Goal: Transaction & Acquisition: Purchase product/service

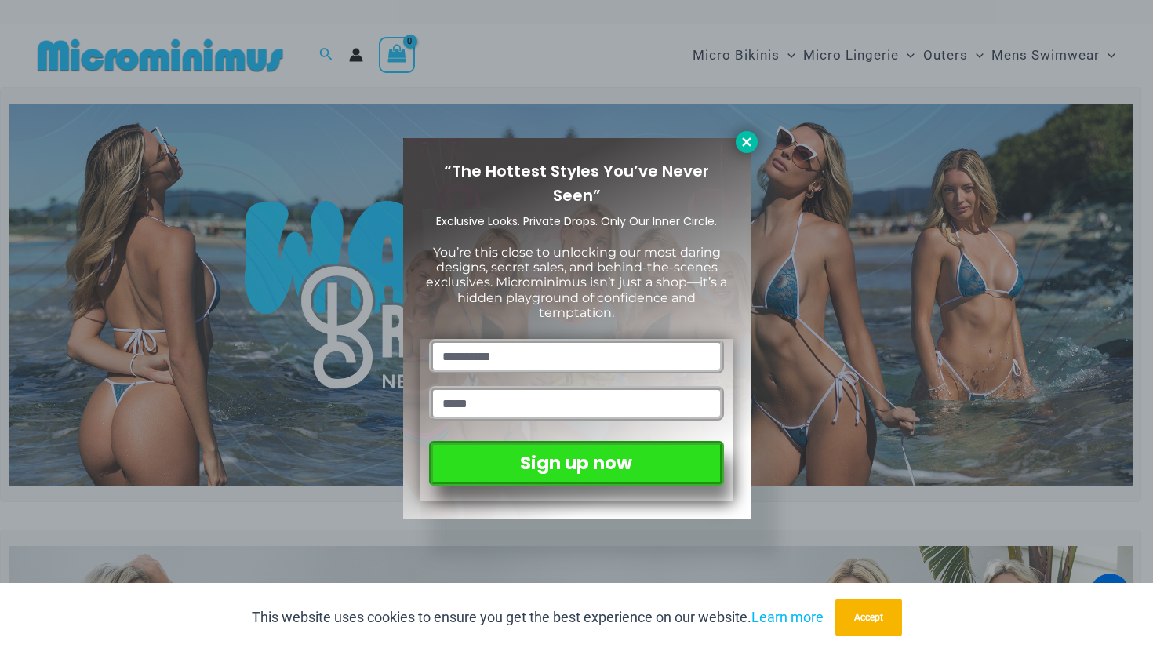
click at [748, 145] on icon at bounding box center [746, 141] width 9 height 9
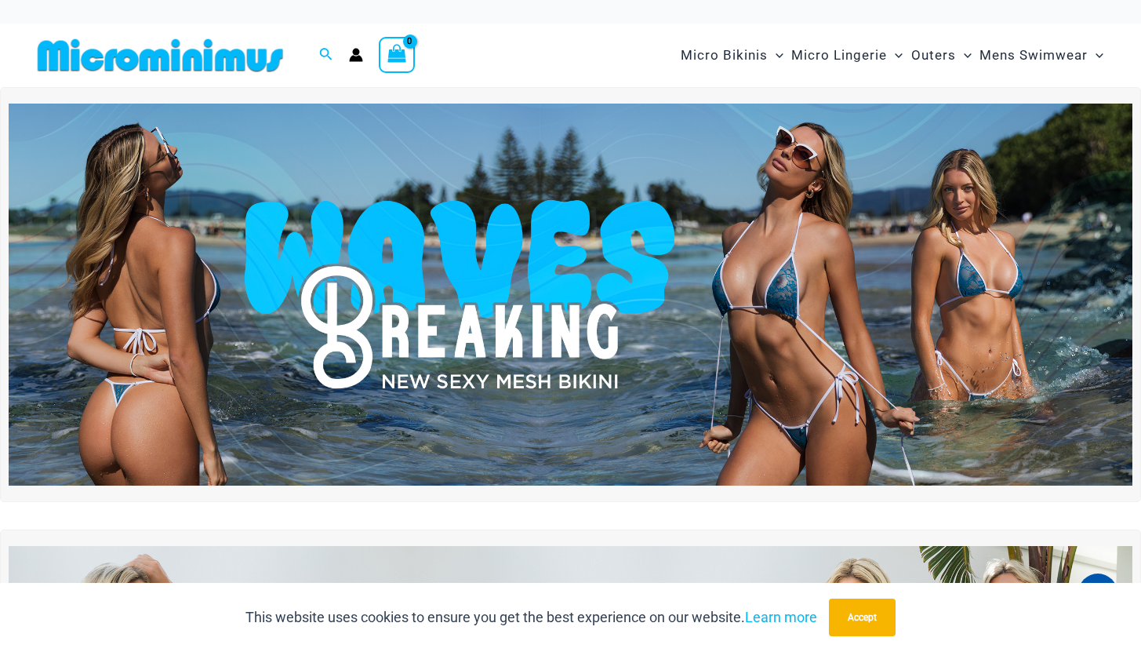
click at [354, 56] on icon "Account icon link" at bounding box center [356, 59] width 13 height 6
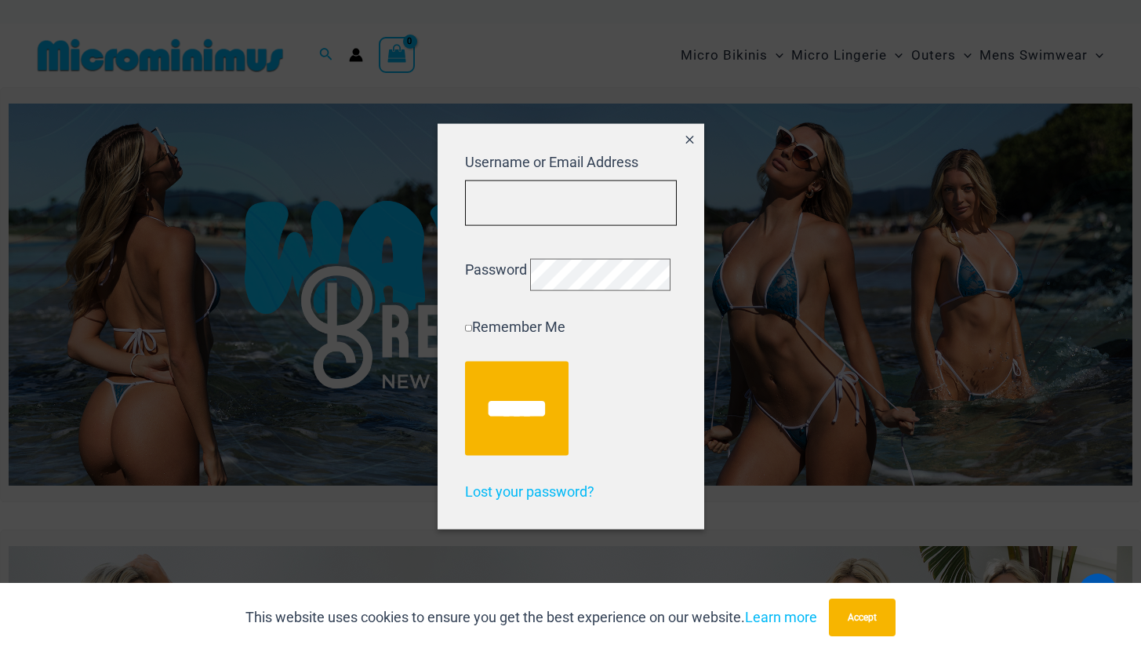
click at [505, 187] on input "Username or Email Address" at bounding box center [571, 203] width 212 height 46
type input "**********"
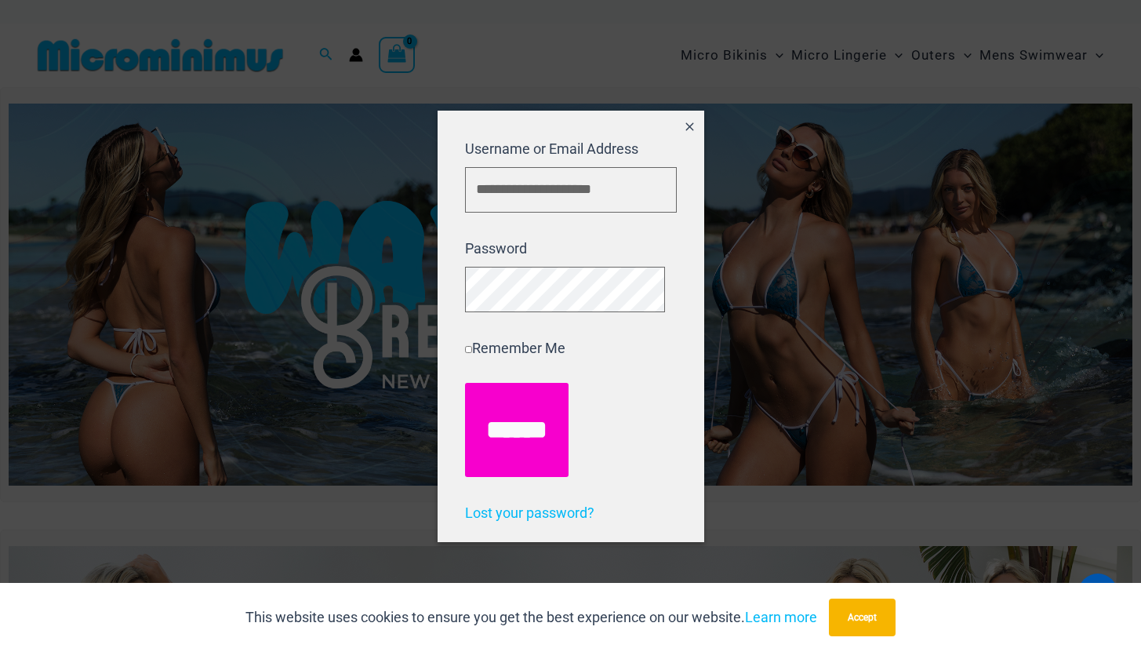
click at [504, 434] on input "******" at bounding box center [516, 430] width 103 height 94
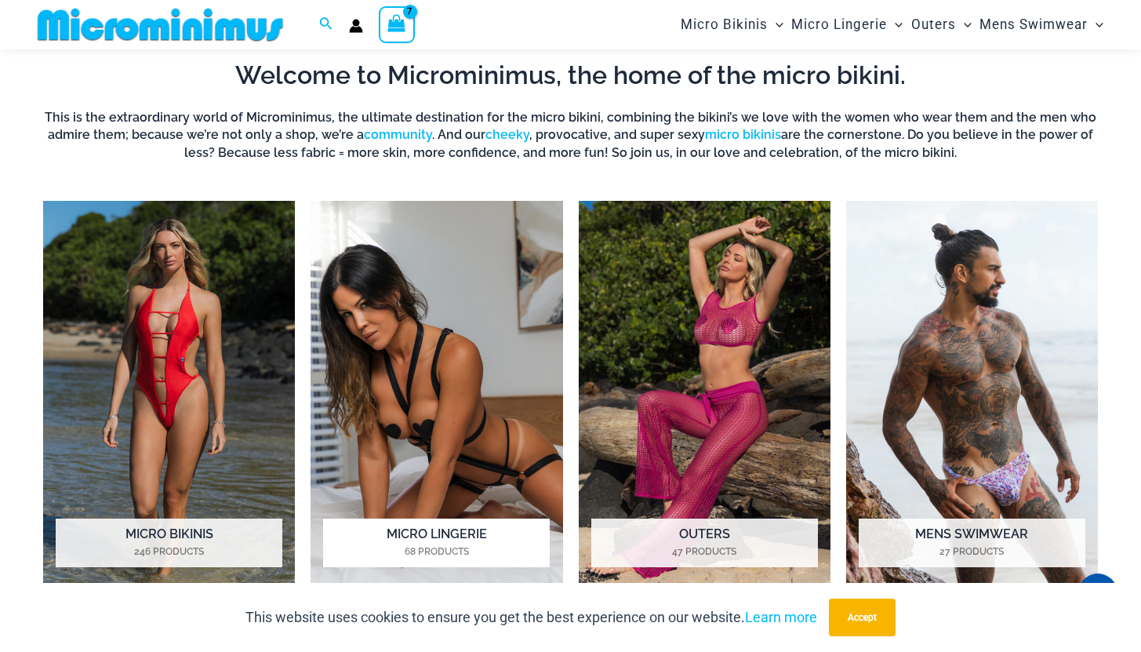
scroll to position [1018, 0]
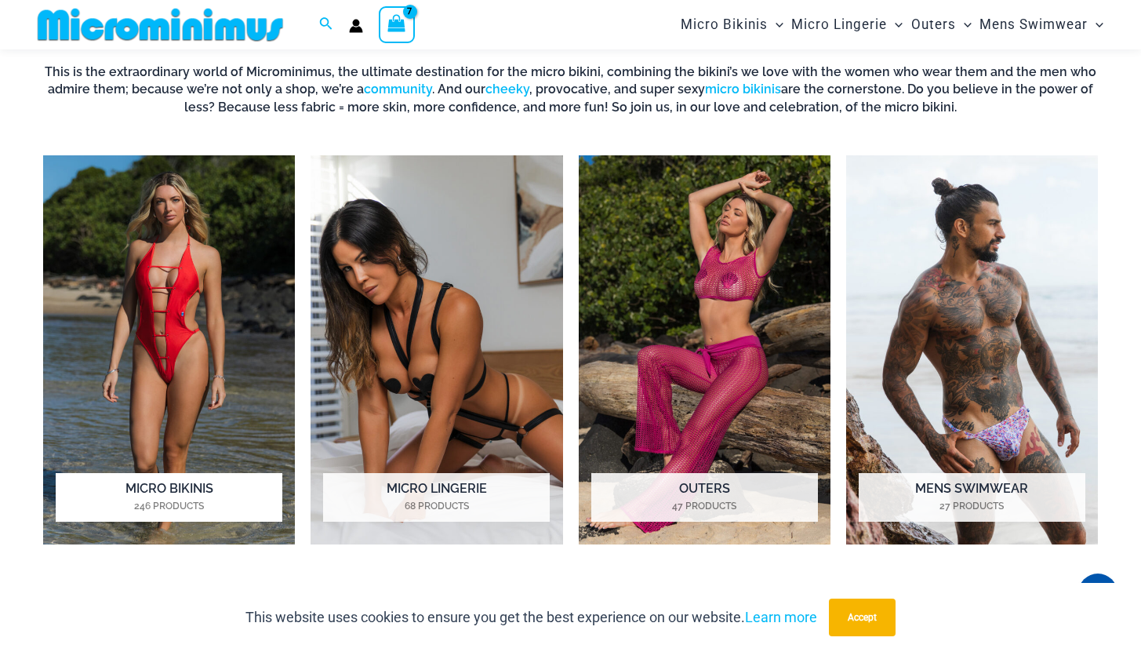
click at [178, 358] on img "Visit product category Micro Bikinis" at bounding box center [169, 349] width 252 height 389
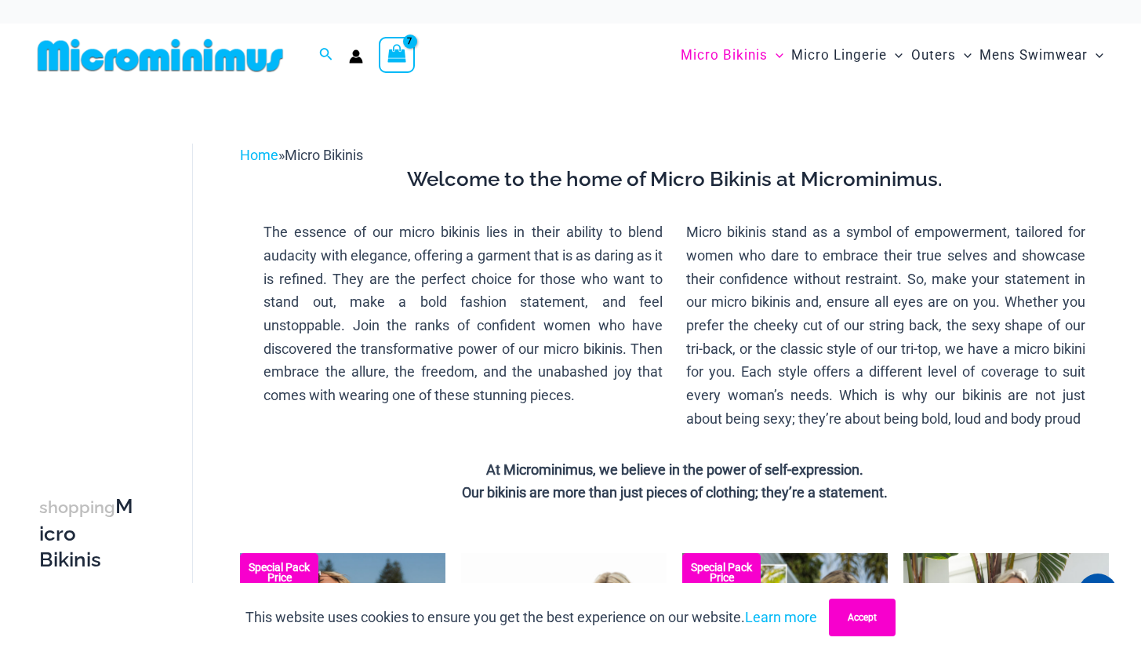
click at [866, 619] on button "Accept" at bounding box center [862, 617] width 67 height 38
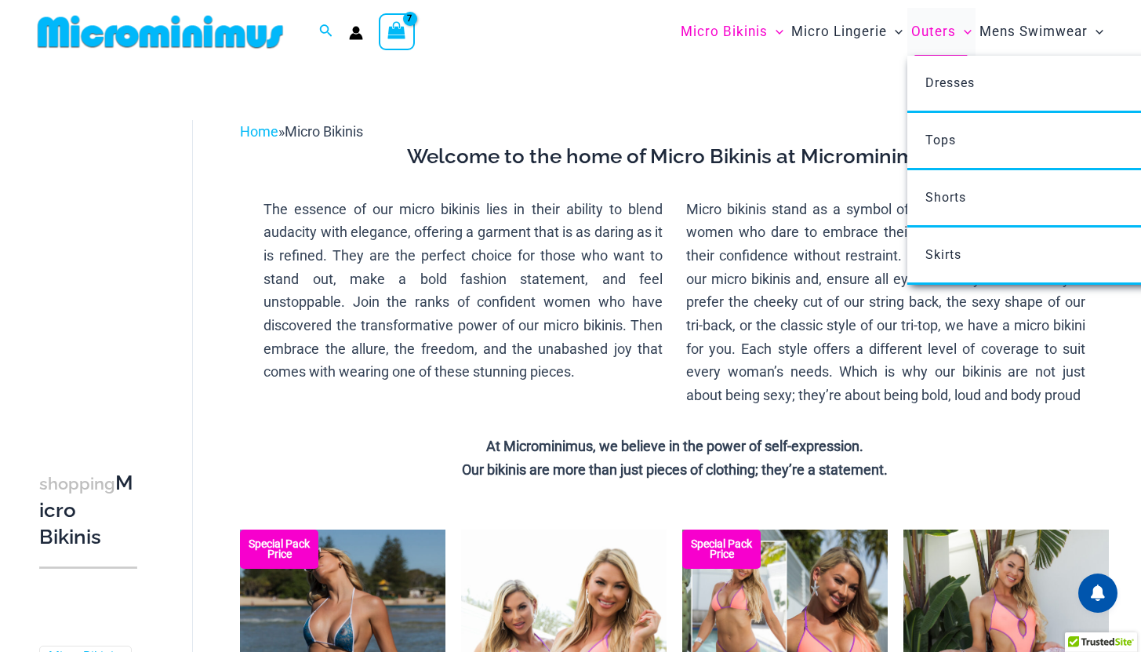
click at [935, 33] on span "Outers" at bounding box center [933, 32] width 45 height 40
click at [948, 261] on span "Skirts" at bounding box center [943, 254] width 36 height 15
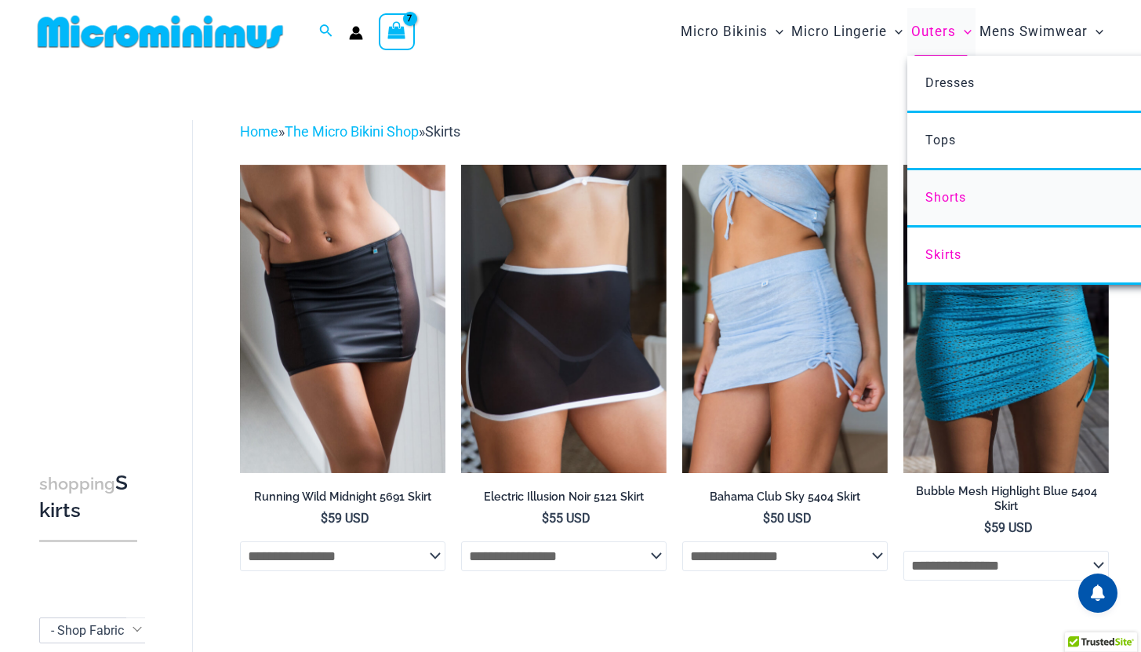
click at [946, 201] on span "Shorts" at bounding box center [945, 197] width 41 height 15
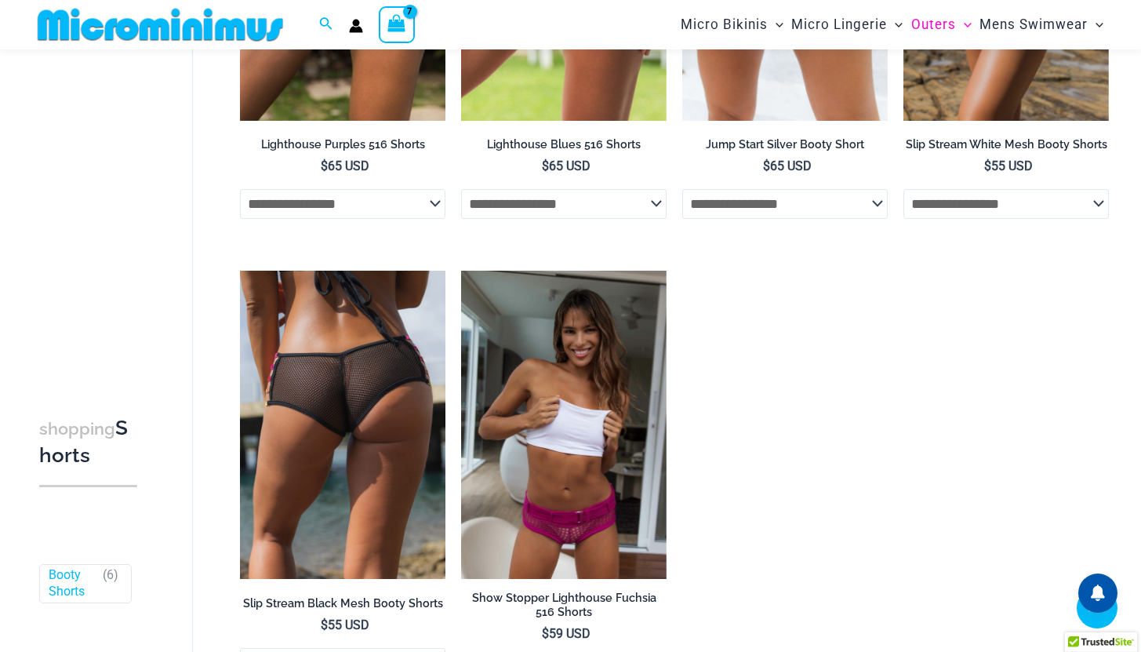
scroll to position [34, 0]
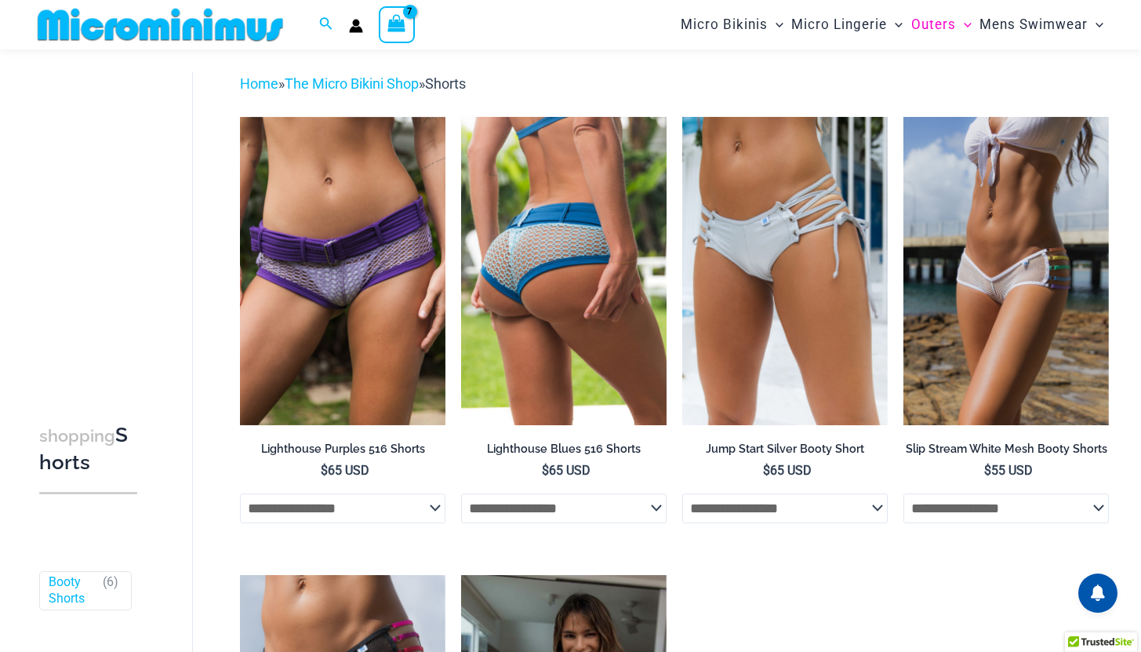
click at [586, 274] on img at bounding box center [563, 271] width 205 height 308
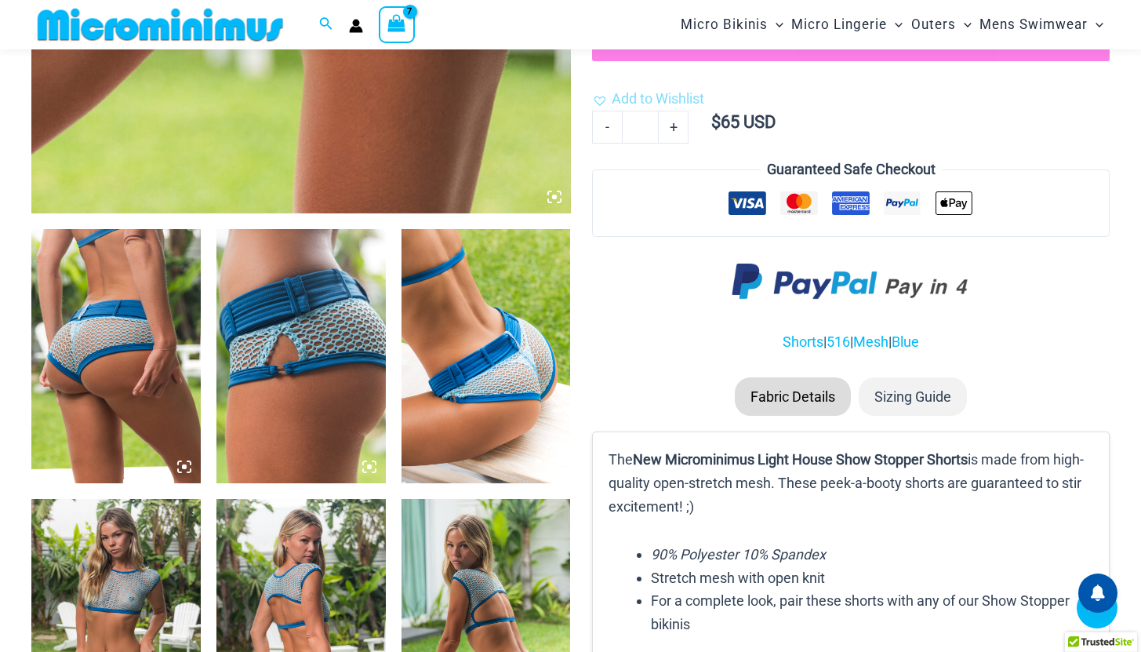
scroll to position [725, 0]
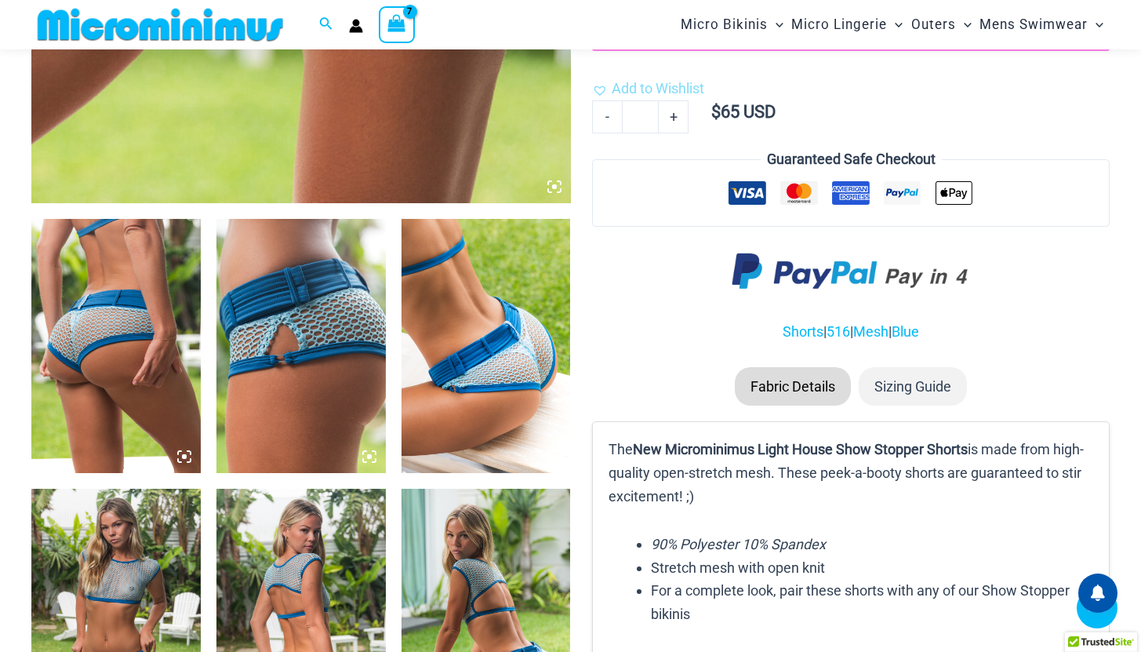
click at [143, 355] on img at bounding box center [115, 346] width 169 height 254
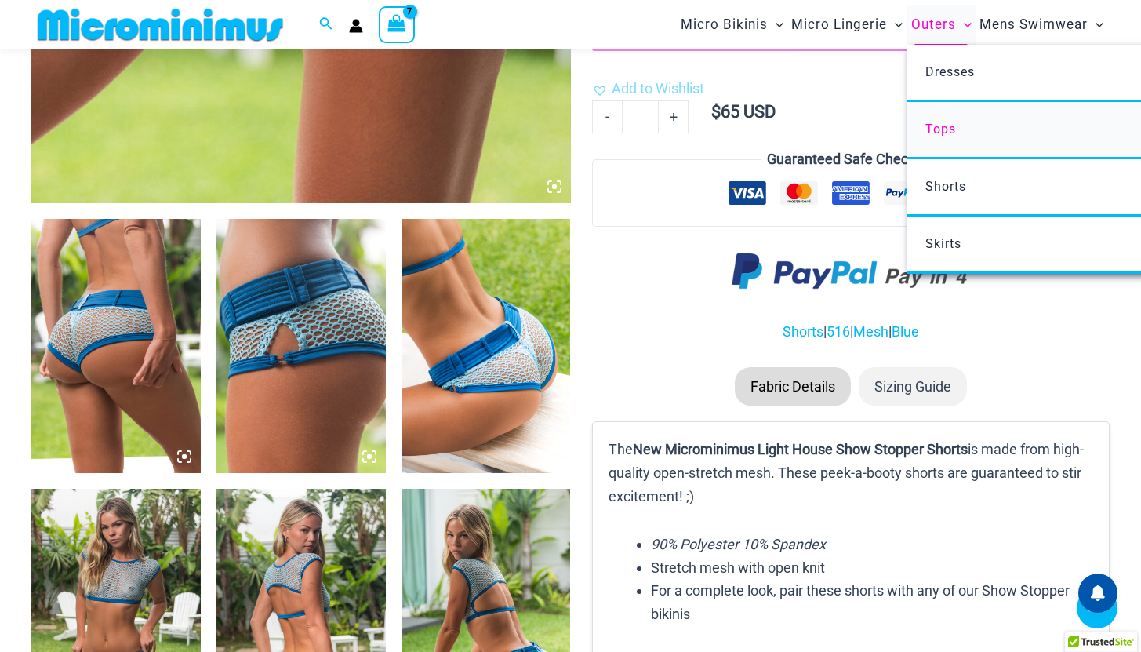
click at [939, 130] on span "Tops" at bounding box center [940, 129] width 31 height 15
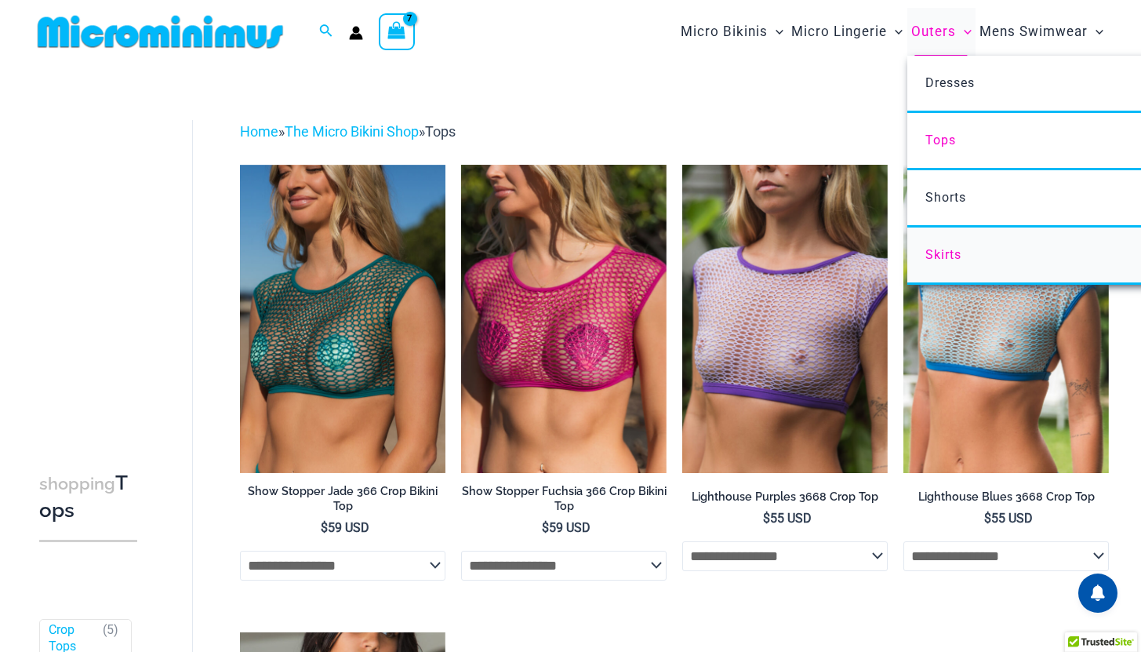
click at [945, 259] on span "Skirts" at bounding box center [943, 254] width 36 height 15
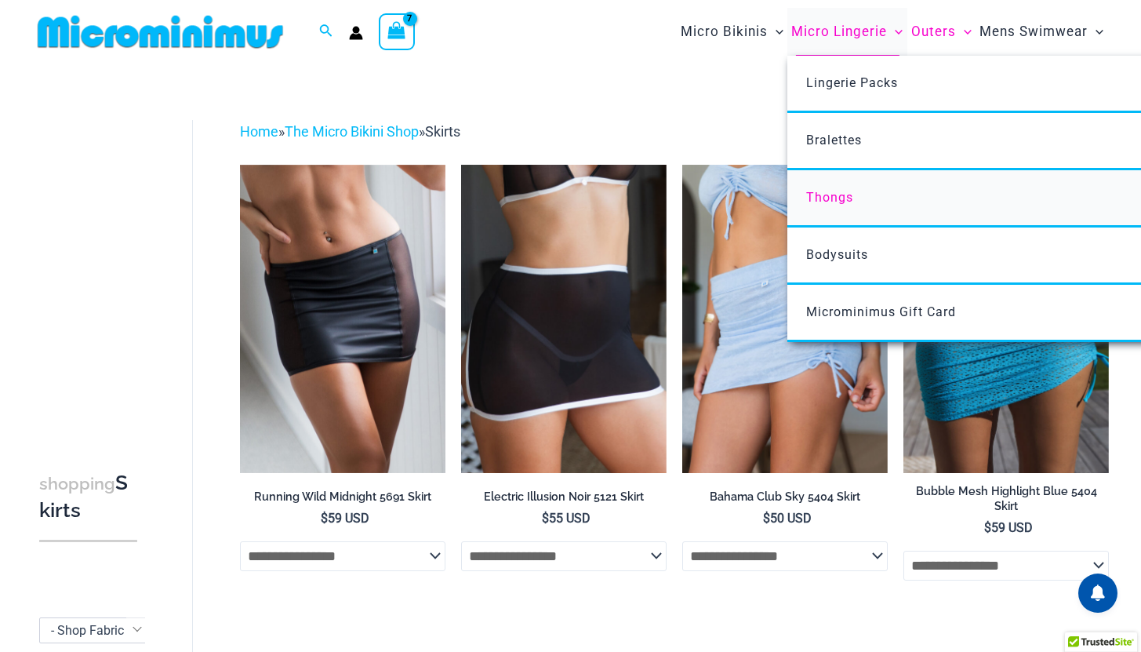
scroll to position [9, 0]
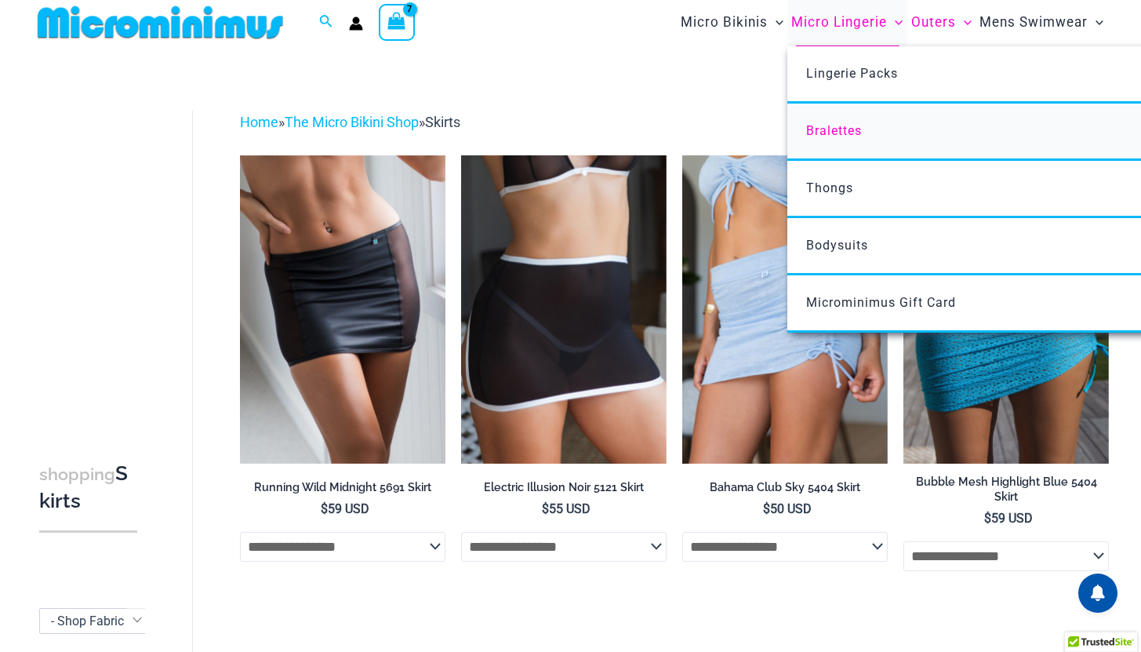
click at [829, 133] on span "Bralettes" at bounding box center [834, 130] width 56 height 15
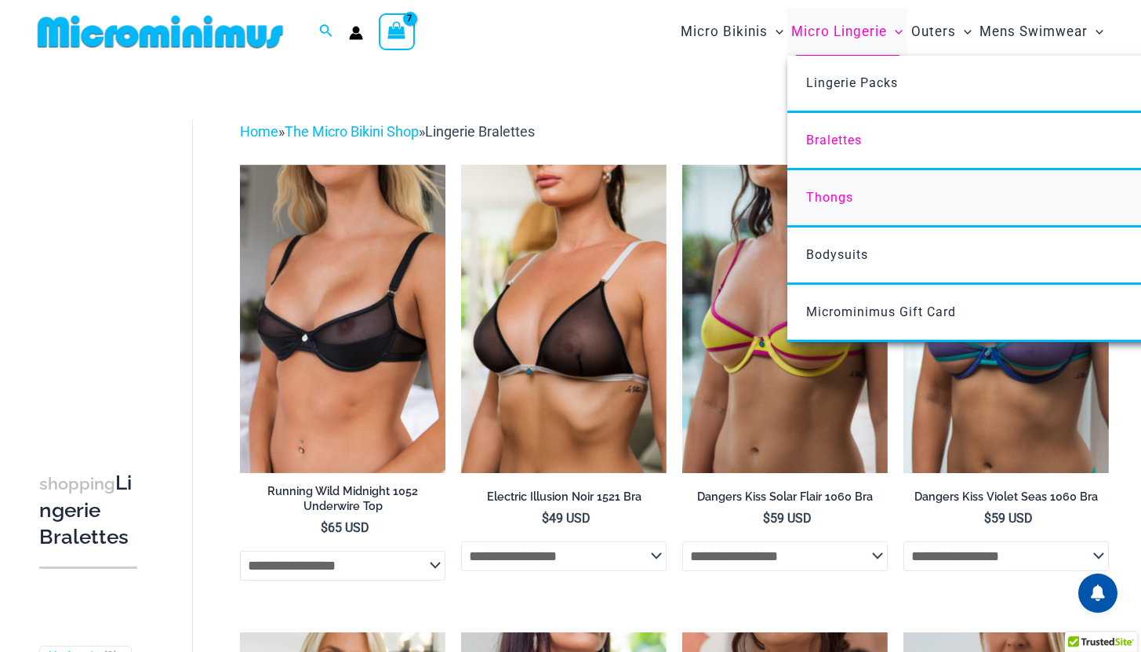
click at [831, 194] on span "Thongs" at bounding box center [829, 197] width 47 height 15
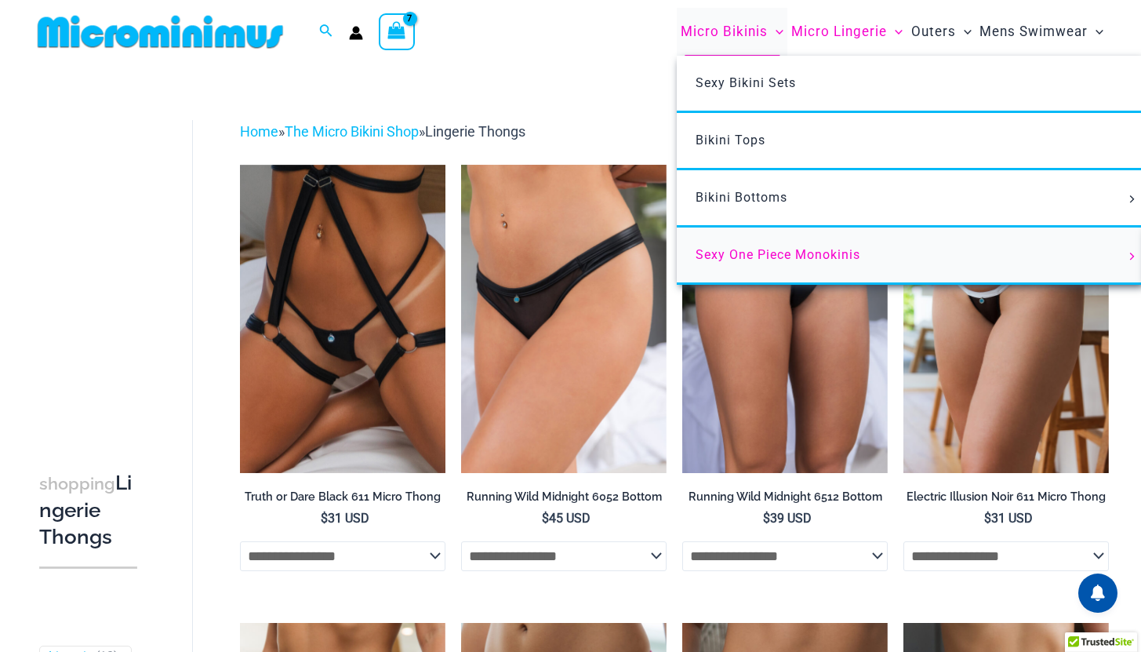
click at [762, 258] on span "Sexy One Piece Monokinis" at bounding box center [777, 254] width 165 height 15
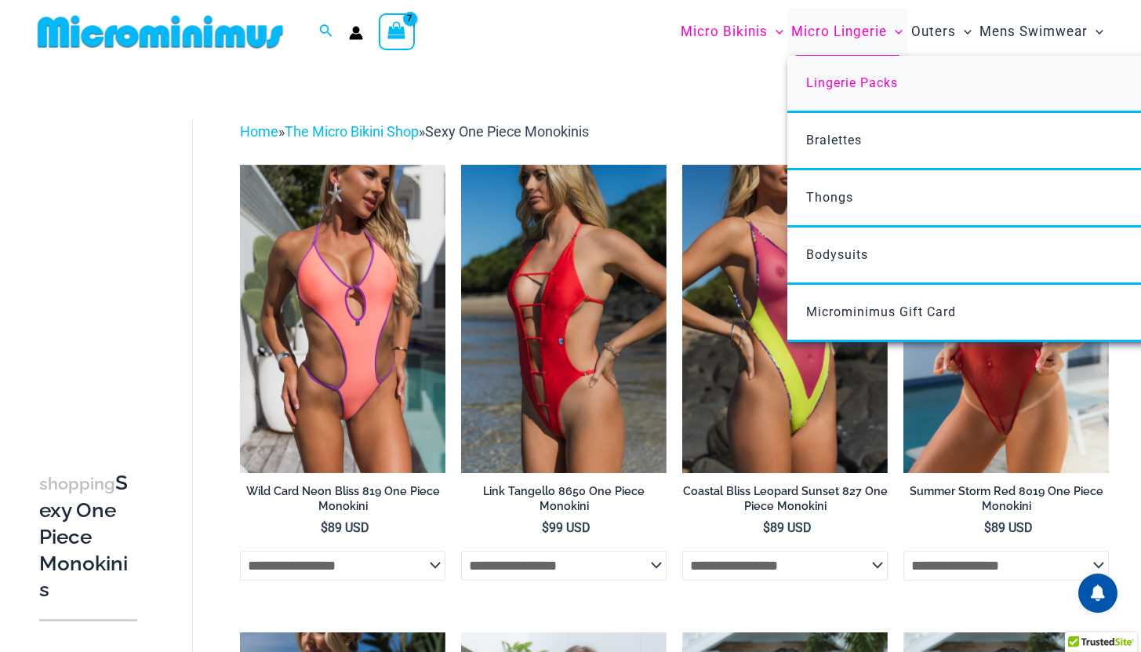
click at [846, 87] on span "Lingerie Packs" at bounding box center [852, 82] width 92 height 15
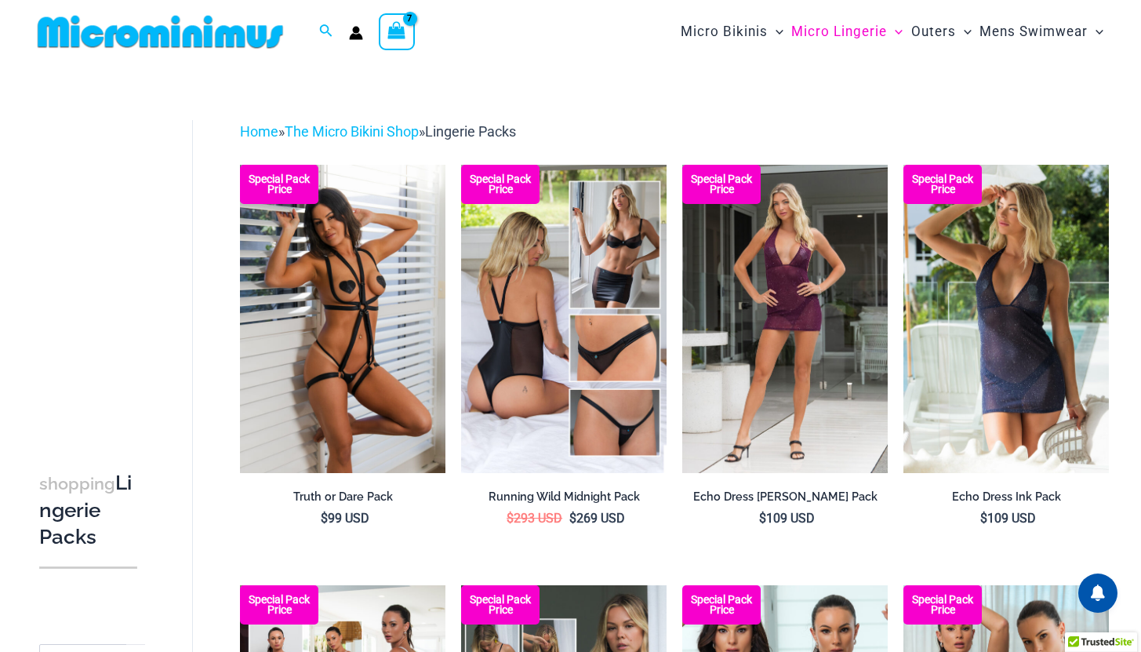
click at [403, 30] on icon "View Shopping Cart, 7 items" at bounding box center [397, 30] width 18 height 18
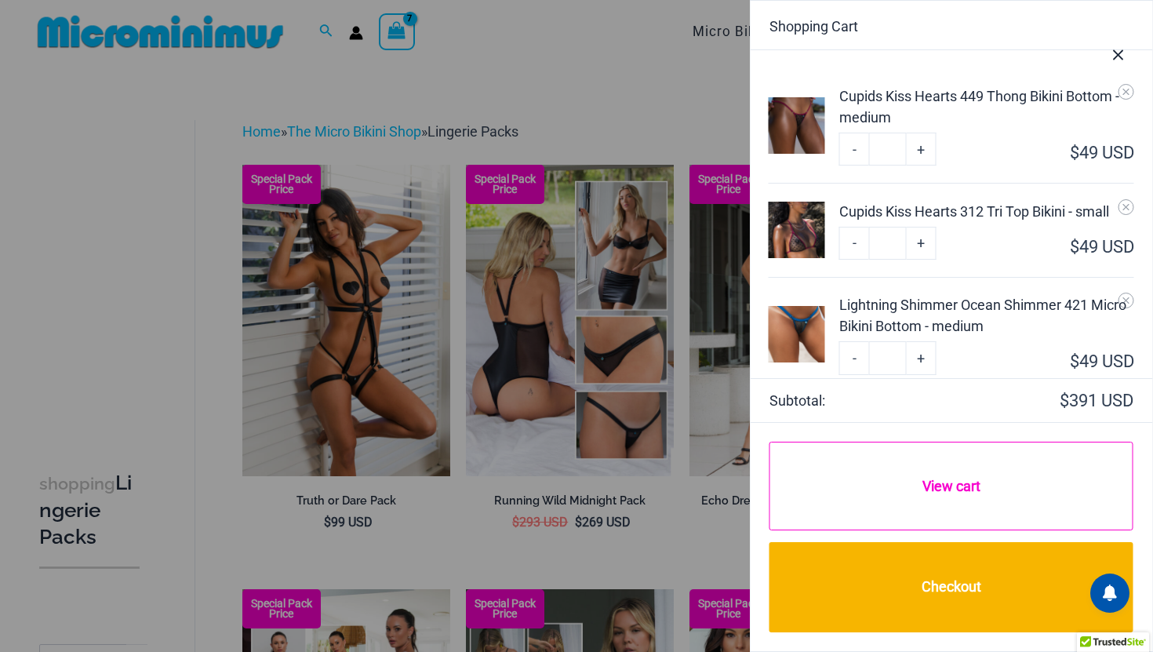
click at [955, 493] on link "View cart" at bounding box center [951, 485] width 364 height 89
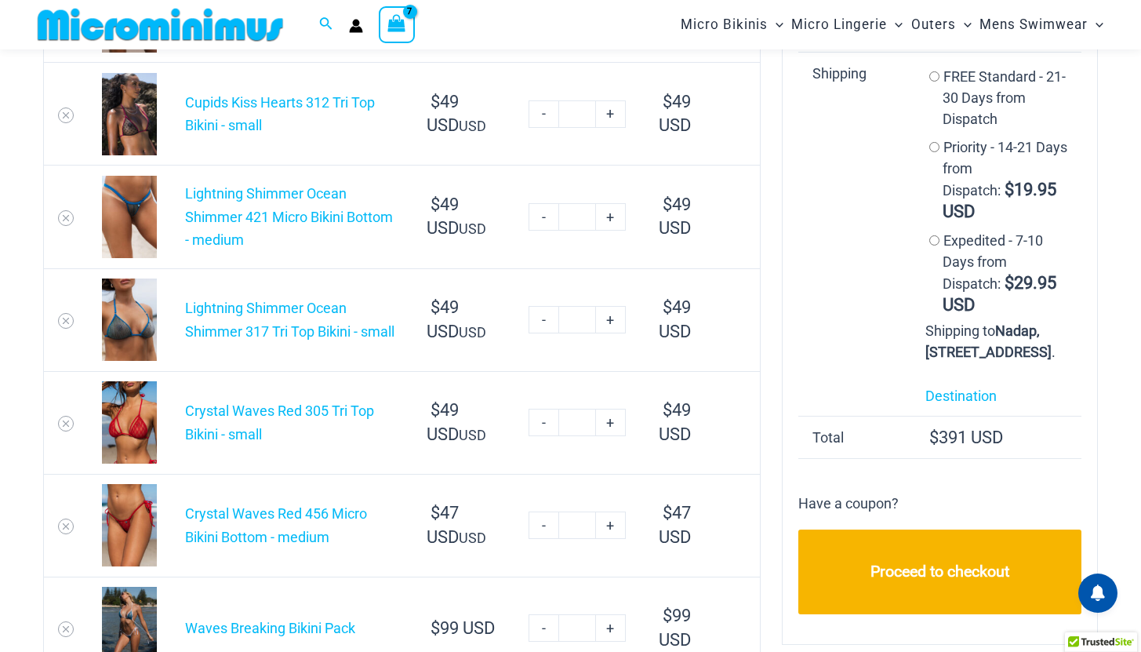
scroll to position [125, 0]
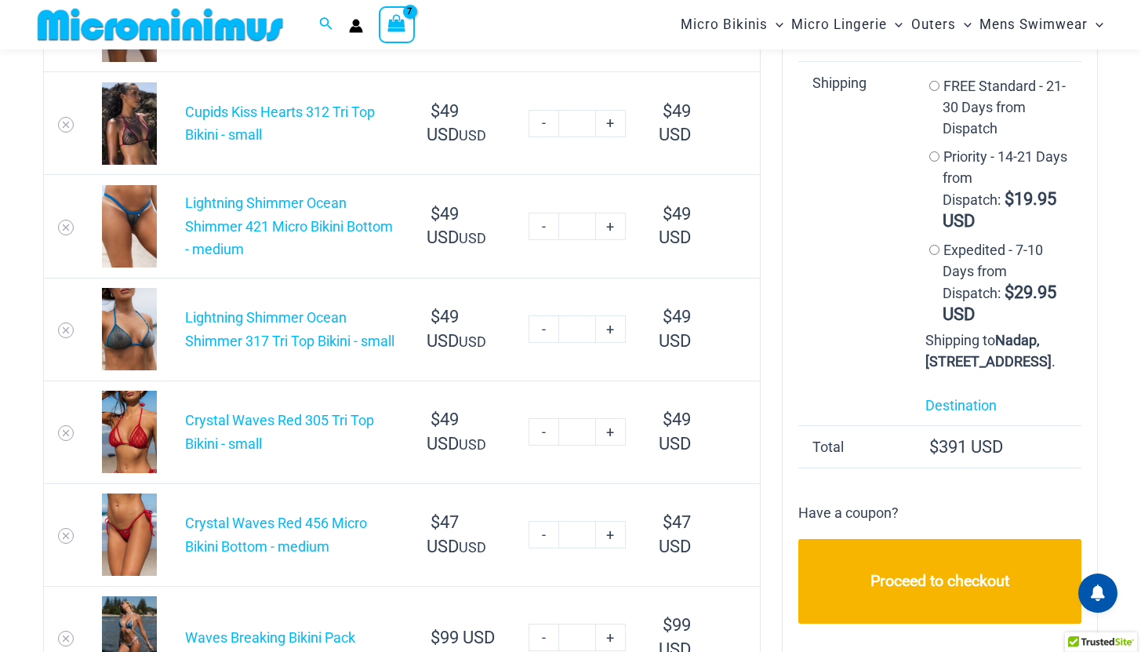
click at [137, 344] on img at bounding box center [129, 329] width 55 height 82
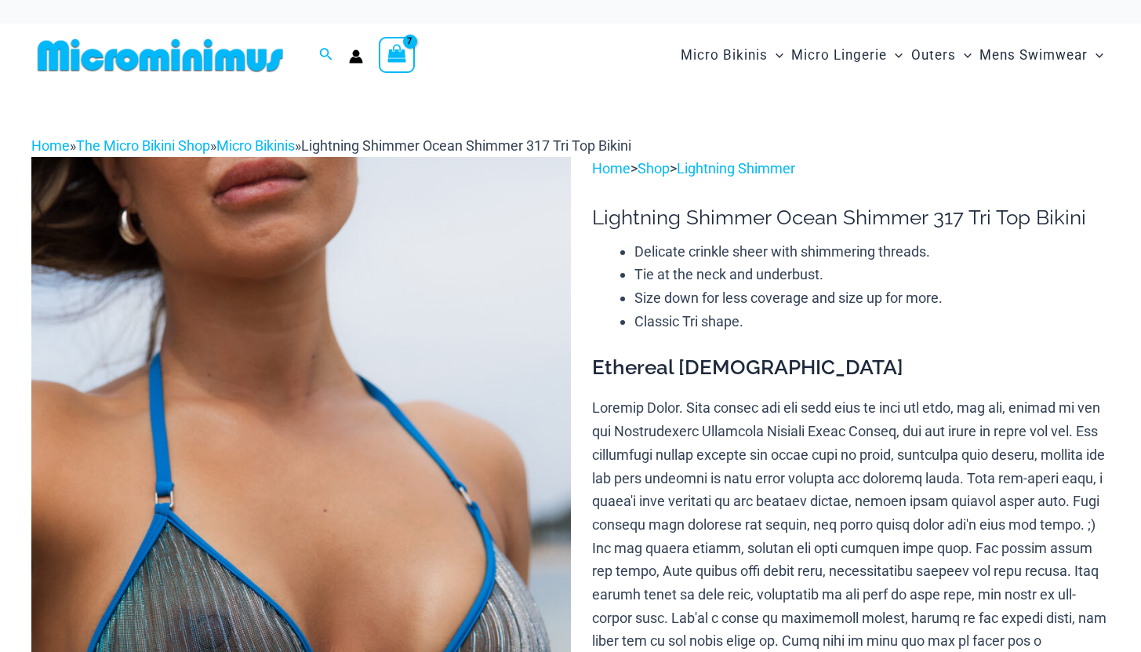
select select
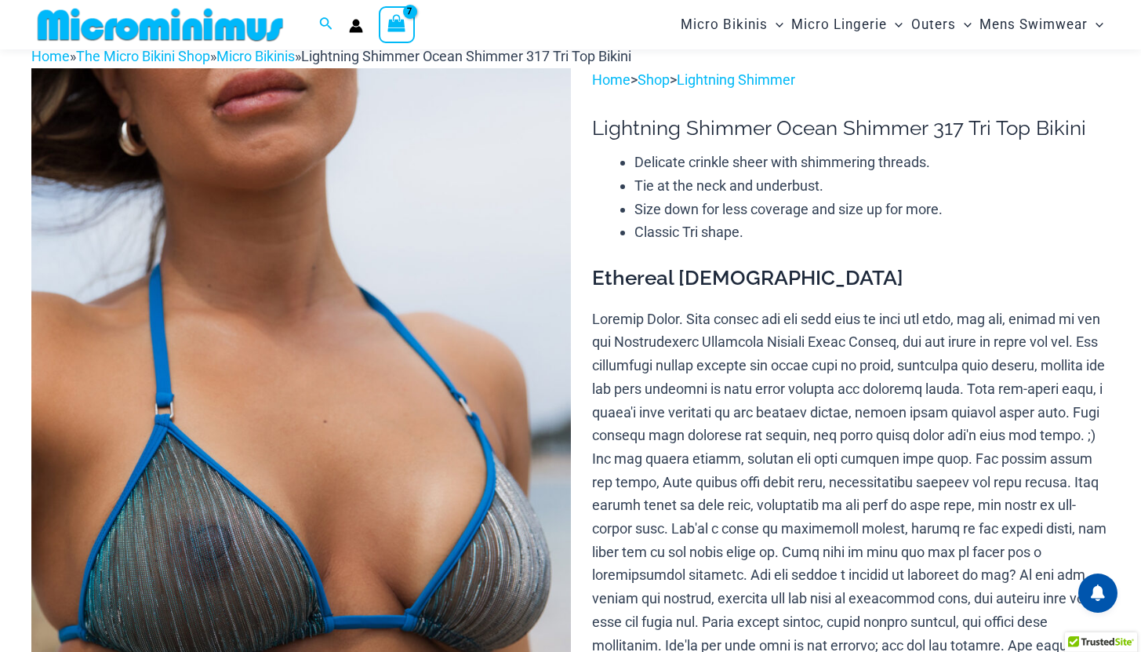
scroll to position [61, 0]
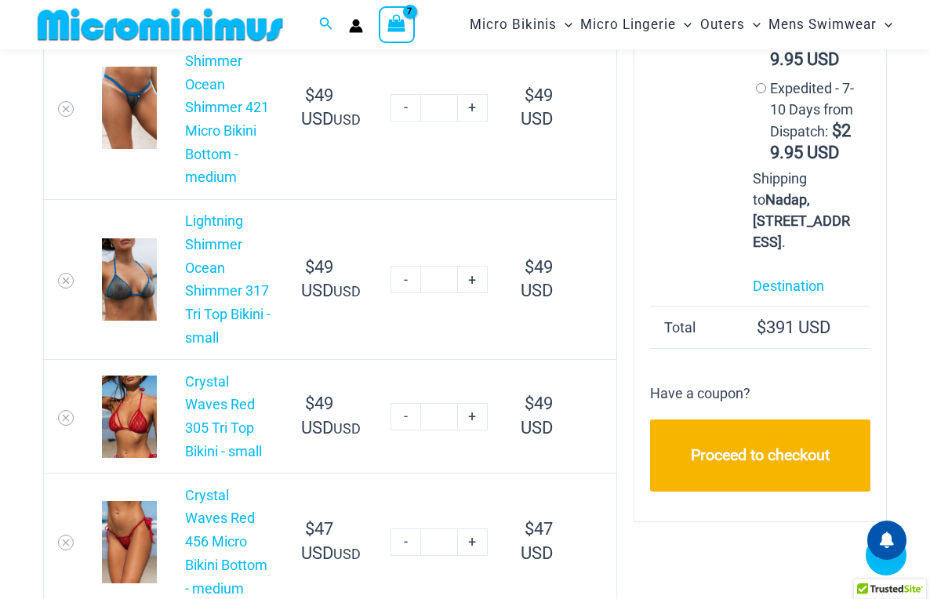
scroll to position [401, 0]
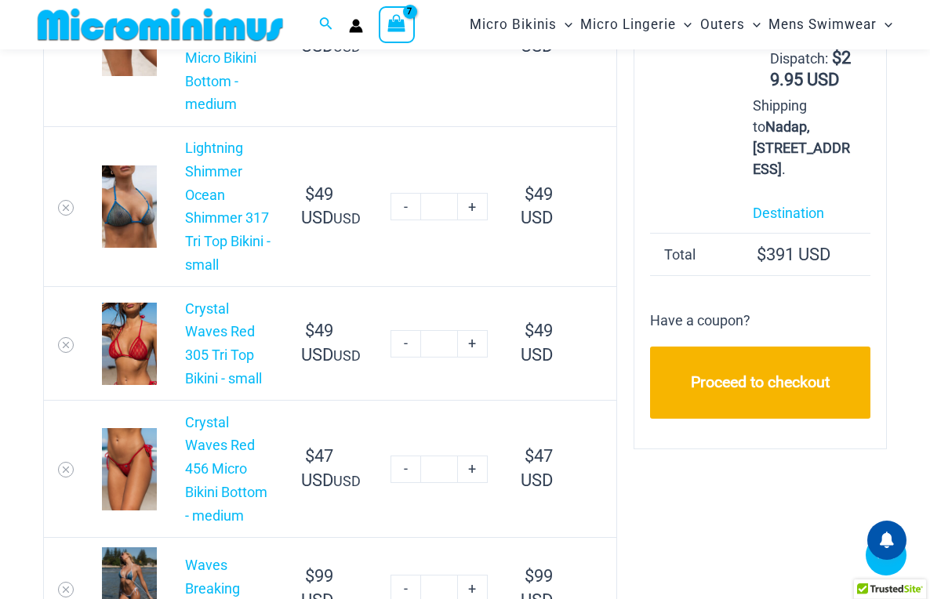
click at [136, 303] on img at bounding box center [129, 344] width 55 height 82
click at [238, 300] on link "Crystal Waves Red 305 Tri Top Bikini - small" at bounding box center [223, 343] width 77 height 86
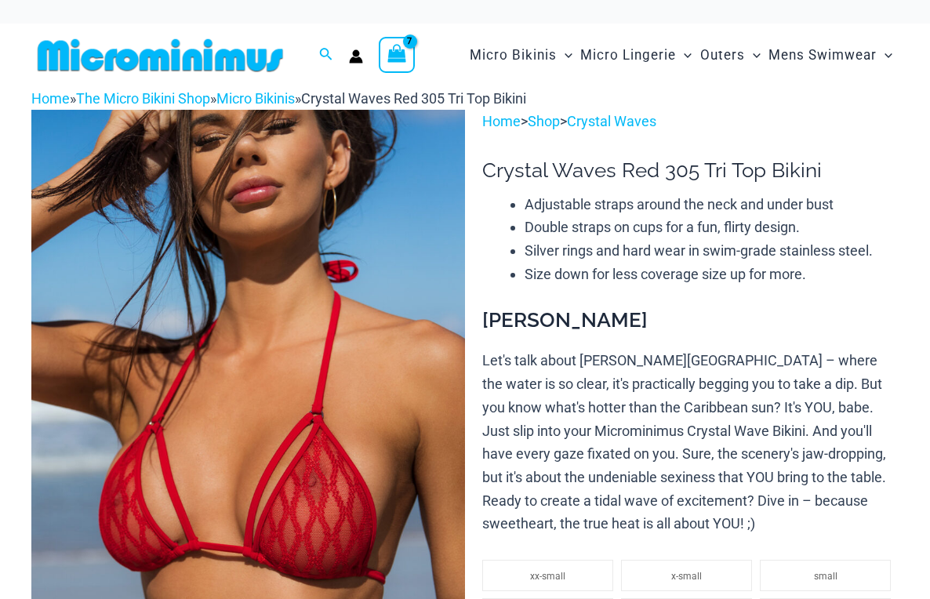
select select
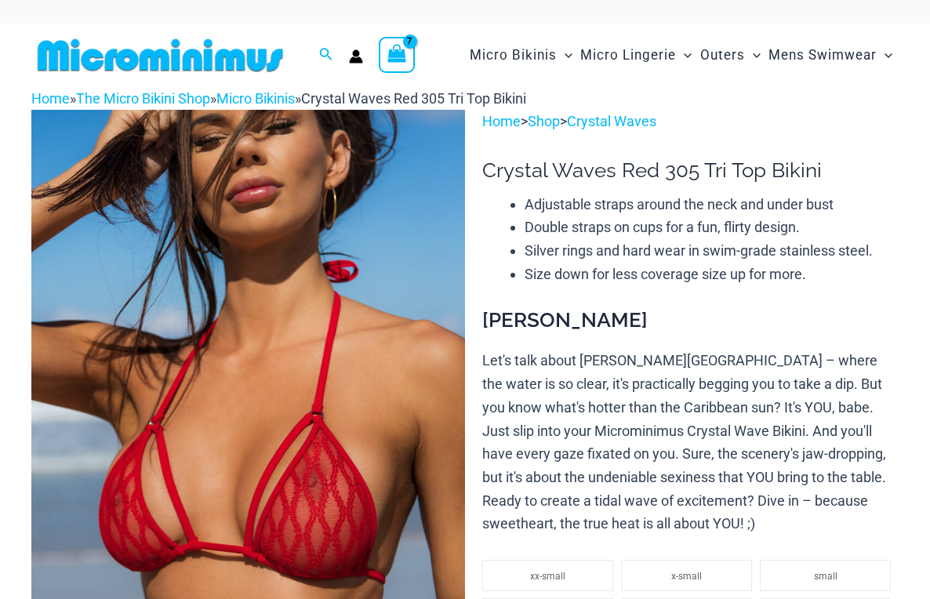
select select
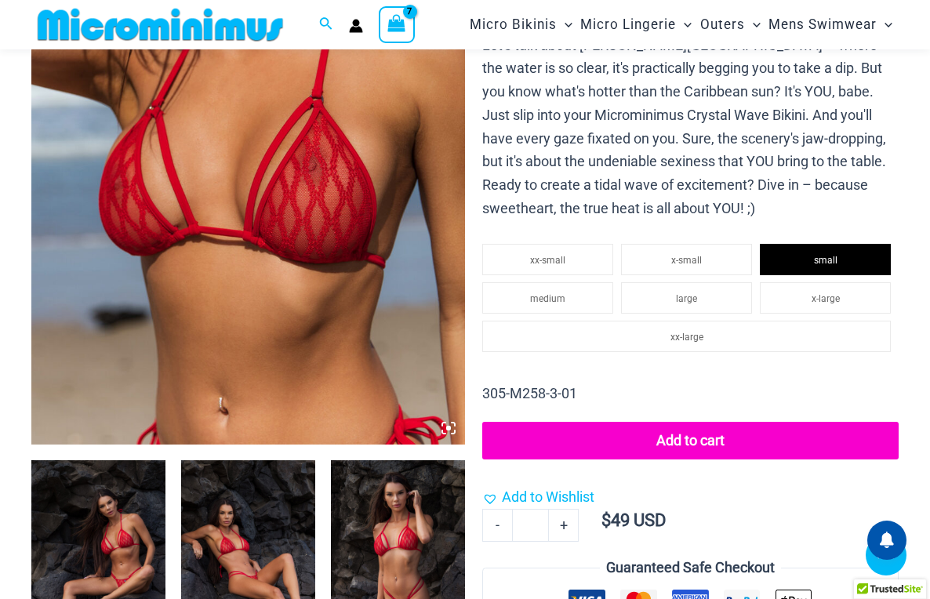
scroll to position [541, 0]
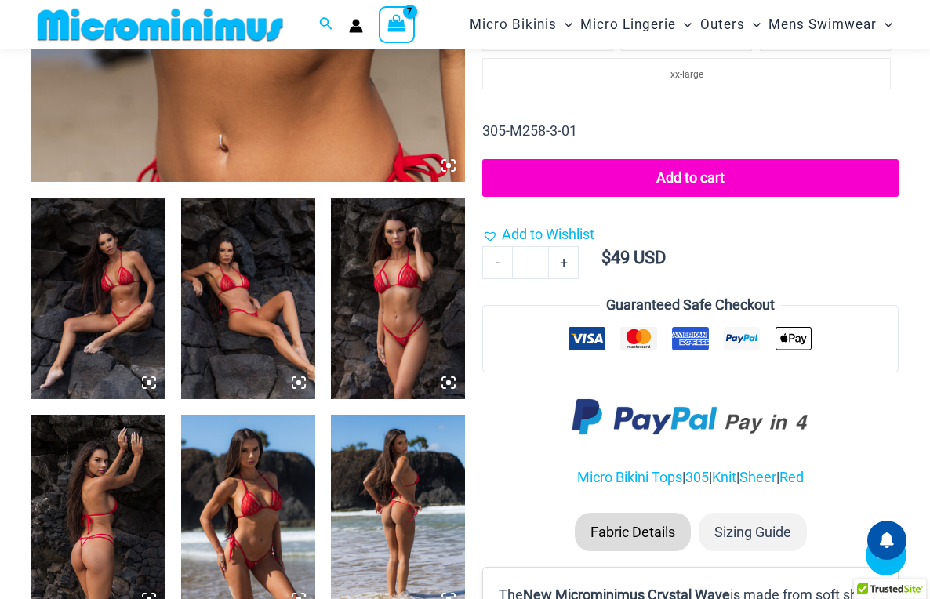
click at [108, 332] on img at bounding box center [98, 298] width 134 height 201
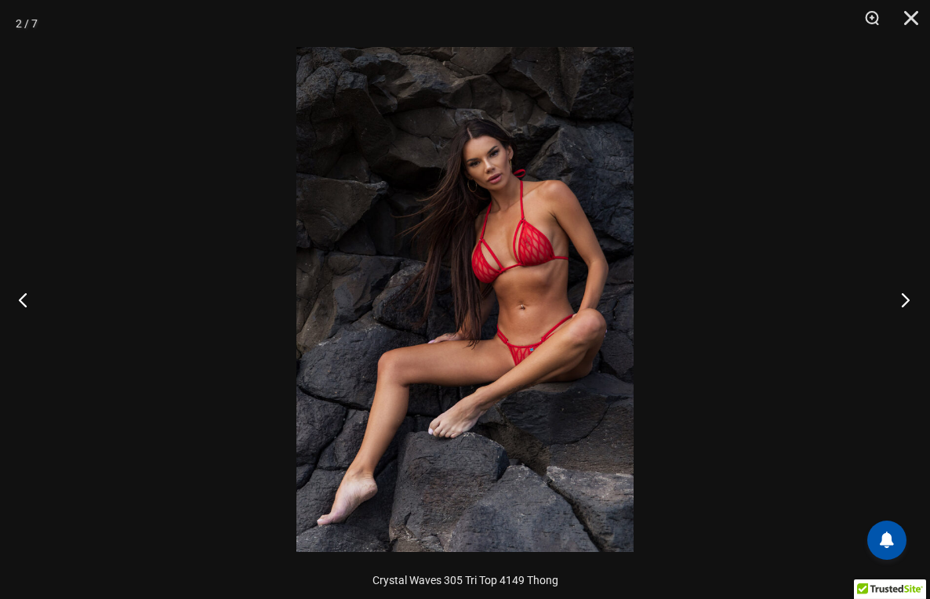
click at [904, 297] on button "Next" at bounding box center [900, 299] width 59 height 78
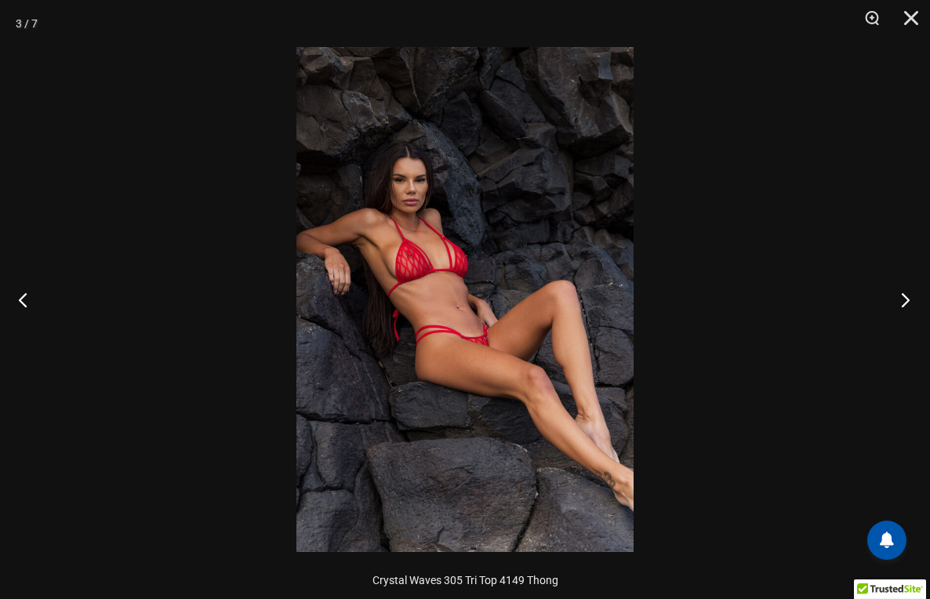
click at [904, 297] on button "Next" at bounding box center [900, 299] width 59 height 78
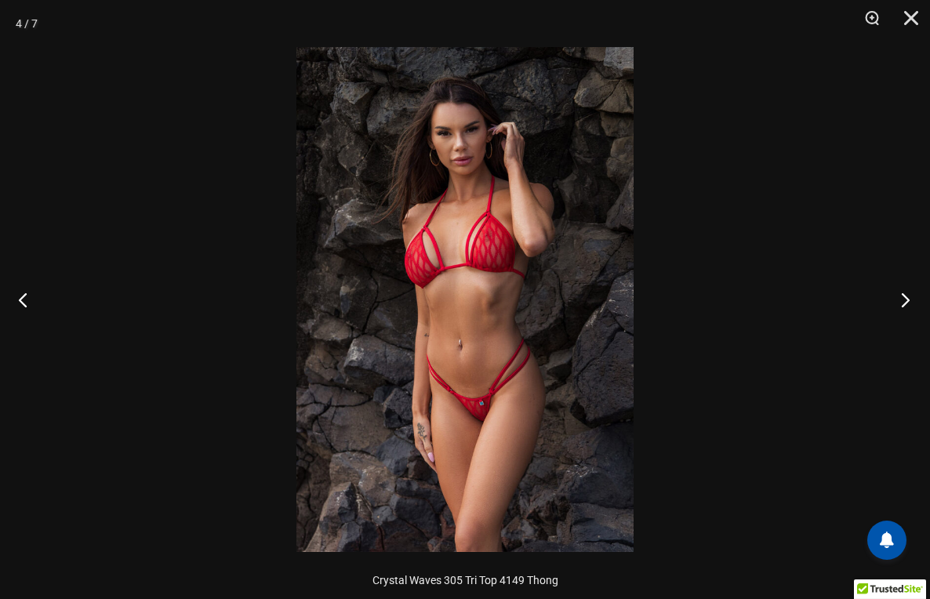
click at [904, 297] on button "Next" at bounding box center [900, 299] width 59 height 78
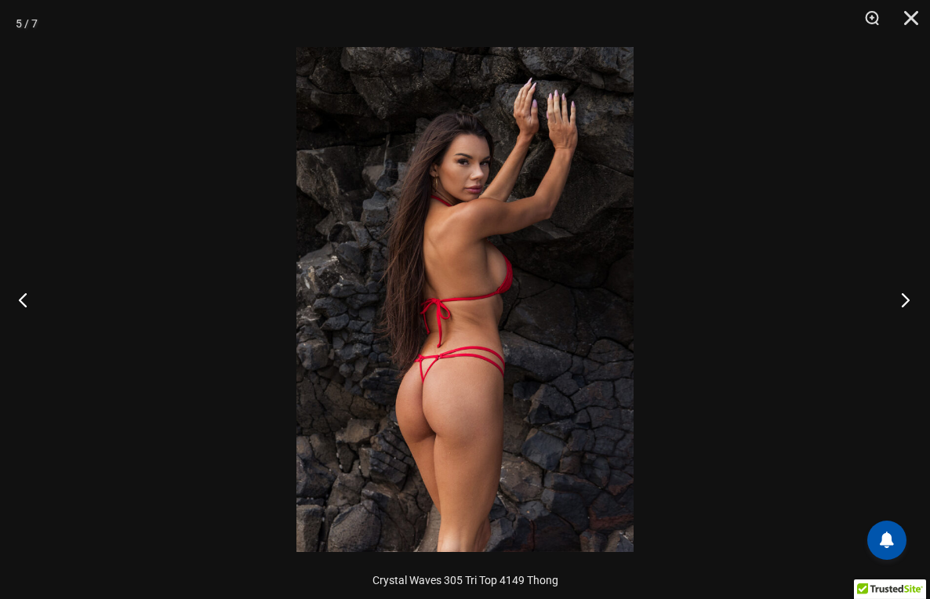
click at [904, 297] on button "Next" at bounding box center [900, 299] width 59 height 78
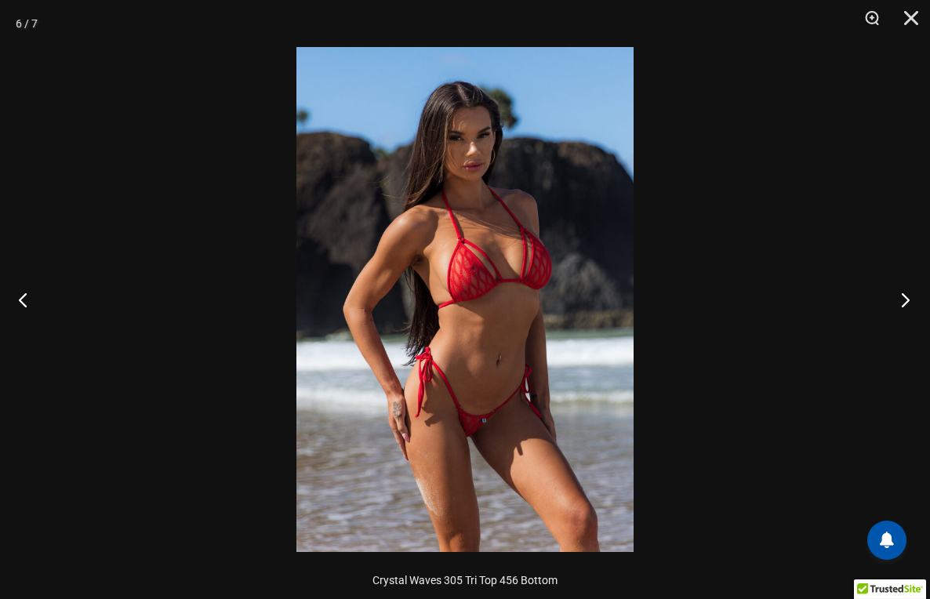
click at [904, 297] on button "Next" at bounding box center [900, 299] width 59 height 78
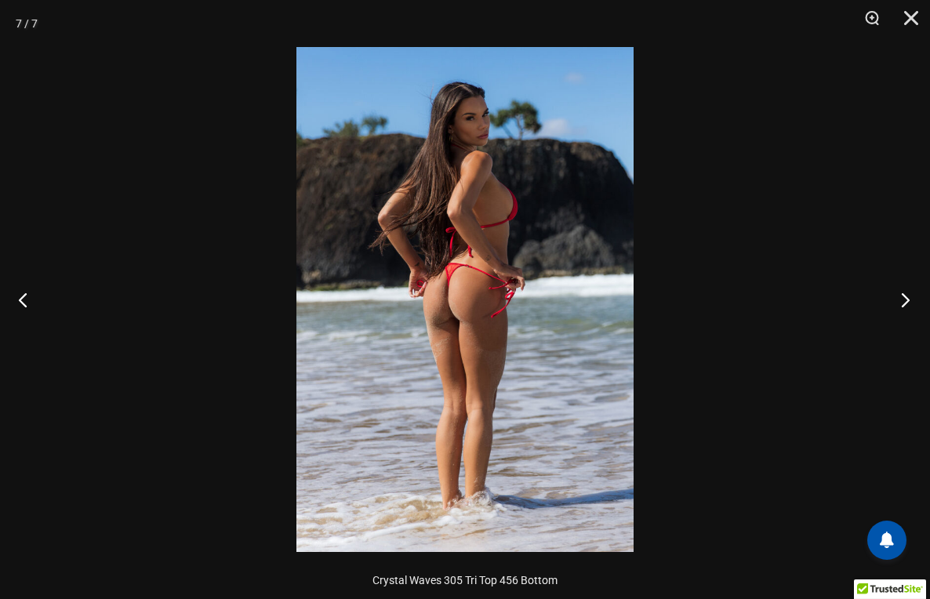
click at [904, 297] on button "Next" at bounding box center [900, 299] width 59 height 78
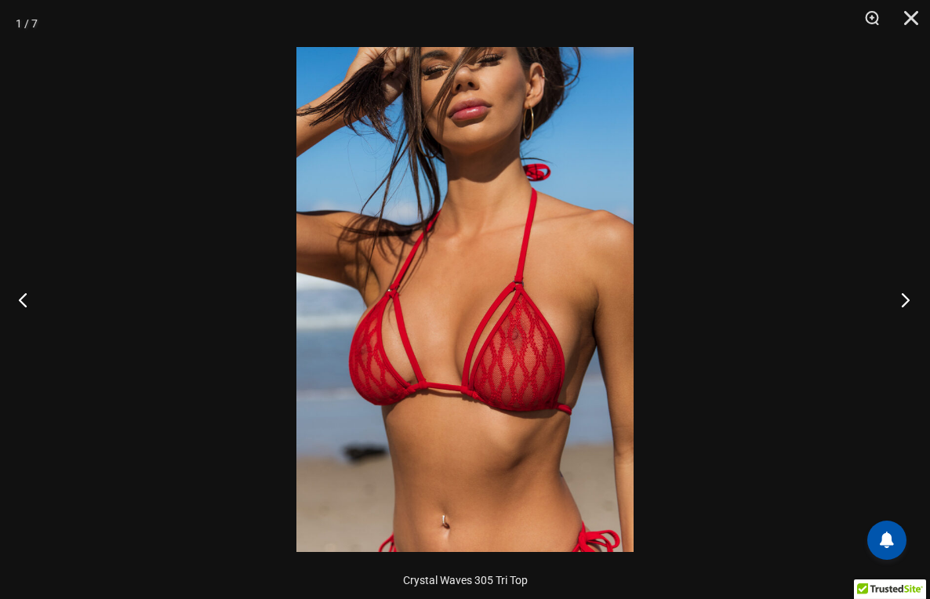
click at [904, 297] on button "Next" at bounding box center [900, 299] width 59 height 78
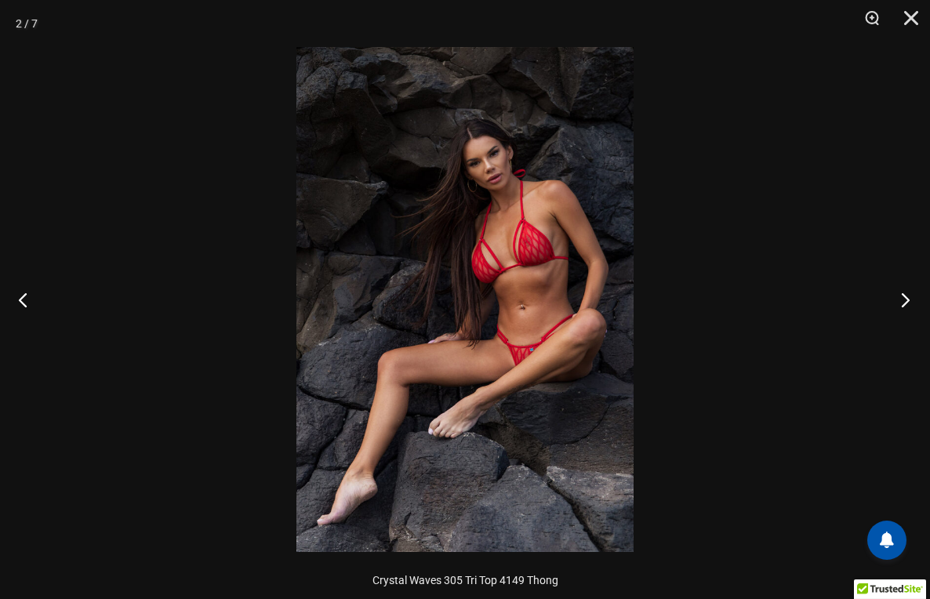
click at [904, 297] on button "Next" at bounding box center [900, 299] width 59 height 78
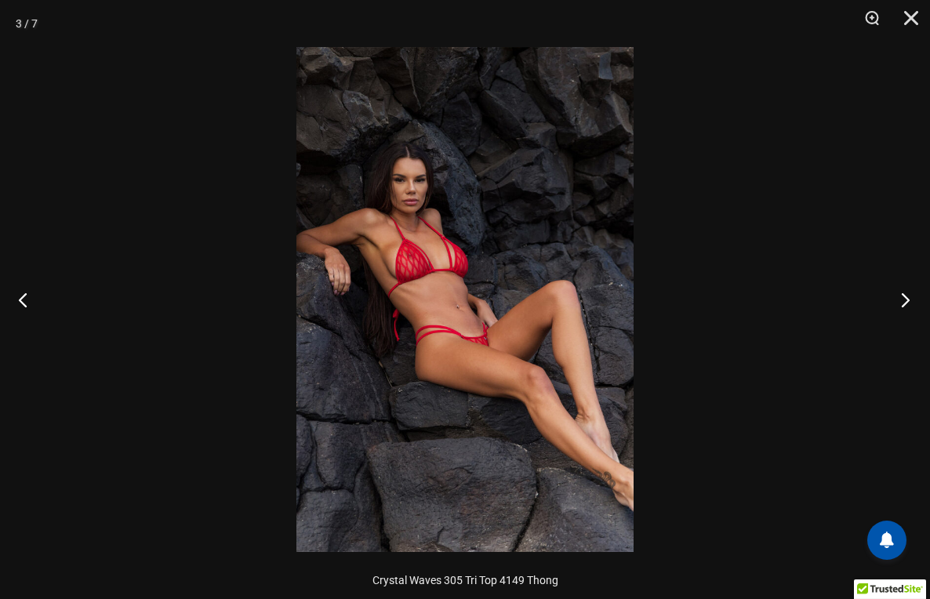
click at [904, 297] on button "Next" at bounding box center [900, 299] width 59 height 78
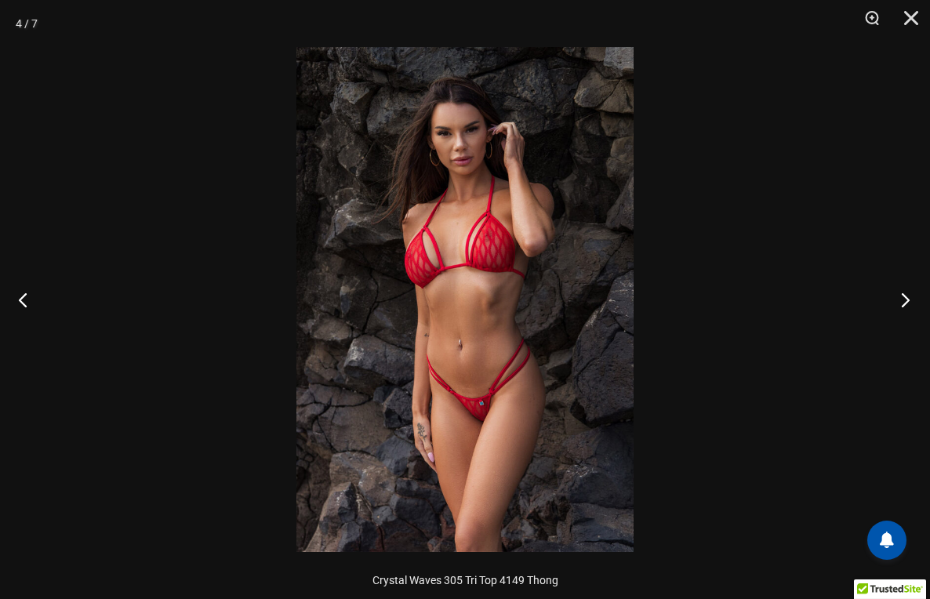
click at [904, 297] on button "Next" at bounding box center [900, 299] width 59 height 78
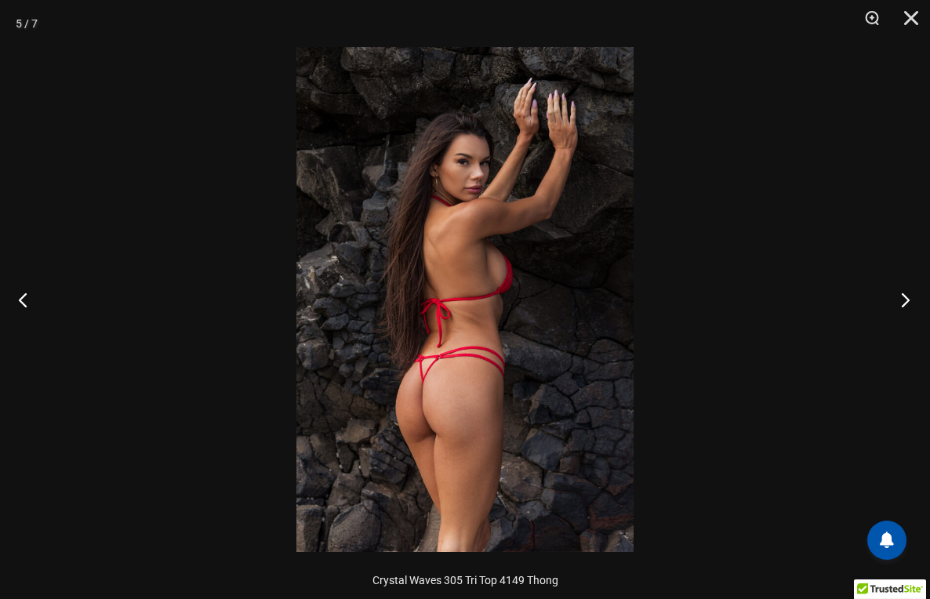
click at [904, 297] on button "Next" at bounding box center [900, 299] width 59 height 78
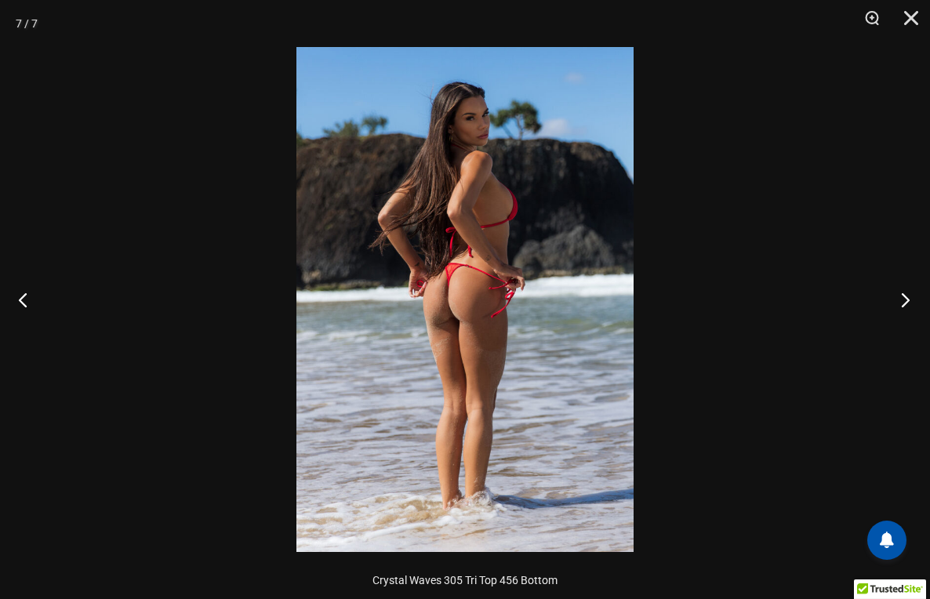
click at [904, 297] on button "Next" at bounding box center [900, 299] width 59 height 78
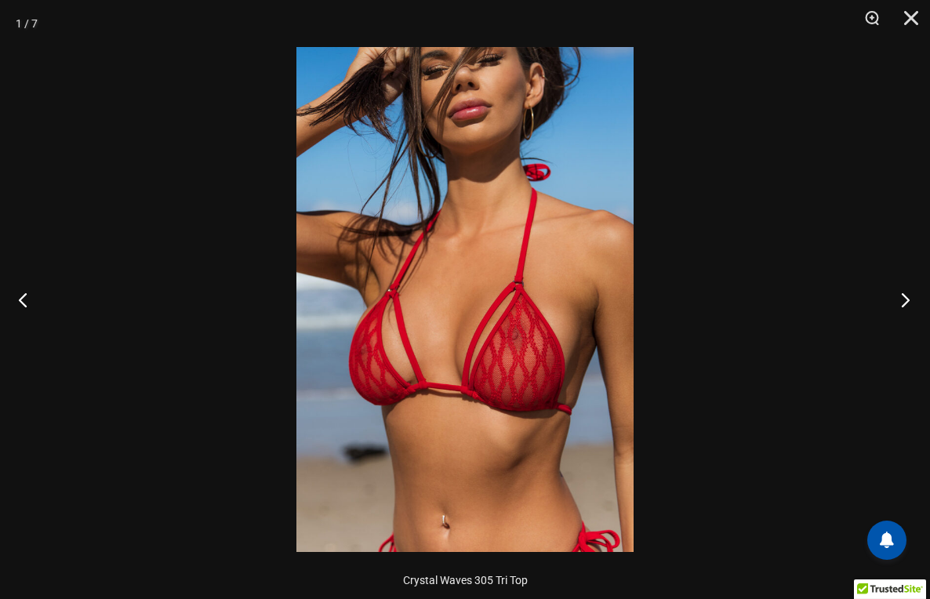
click at [904, 297] on button "Next" at bounding box center [900, 299] width 59 height 78
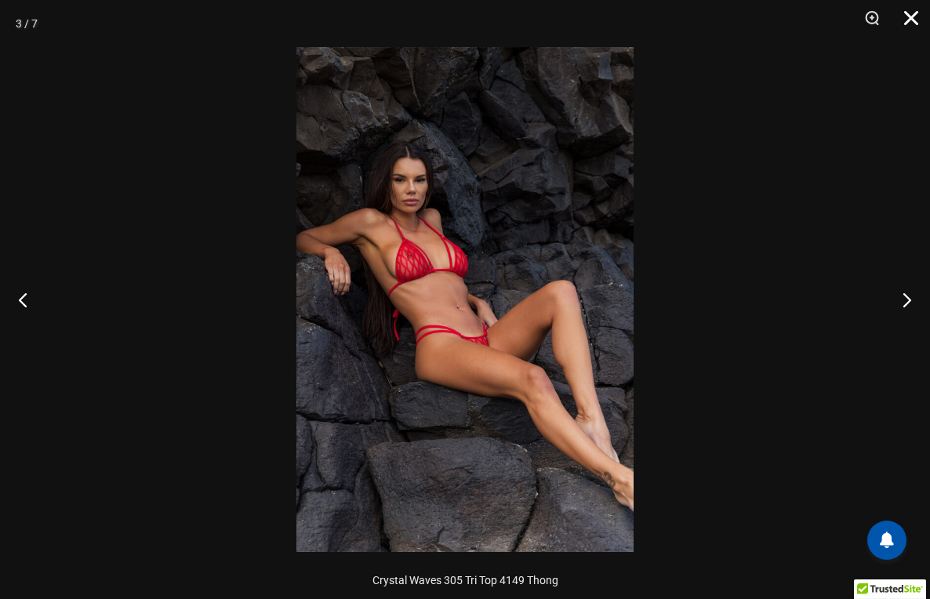
click at [907, 18] on button "Close" at bounding box center [905, 23] width 39 height 47
